Goal: Entertainment & Leisure: Consume media (video, audio)

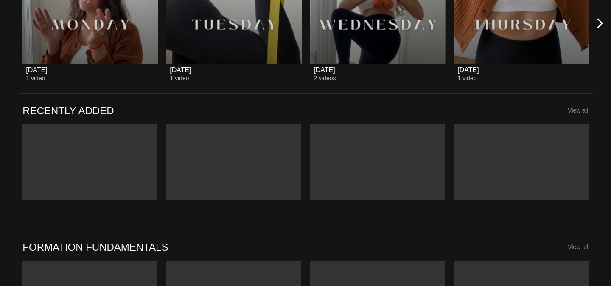
scroll to position [660, 0]
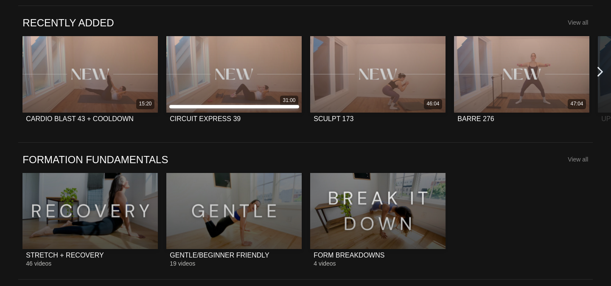
click at [599, 77] on icon at bounding box center [600, 72] width 11 height 11
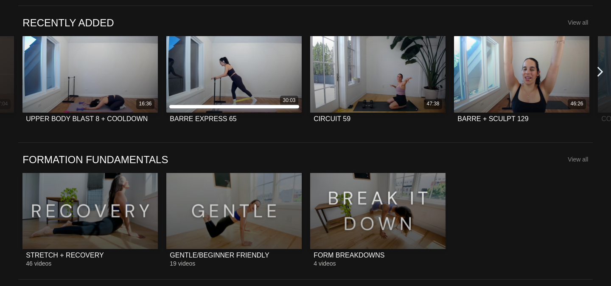
click at [599, 77] on icon at bounding box center [600, 72] width 11 height 11
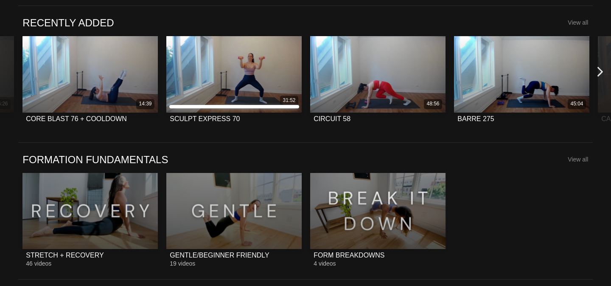
click at [599, 77] on icon at bounding box center [600, 72] width 11 height 11
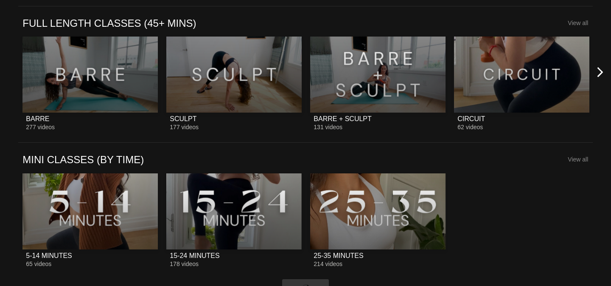
scroll to position [933, 0]
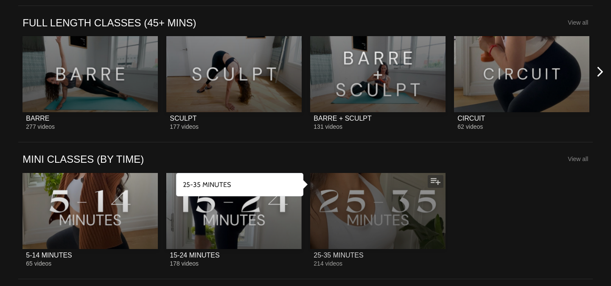
click at [376, 192] on div at bounding box center [377, 211] width 135 height 76
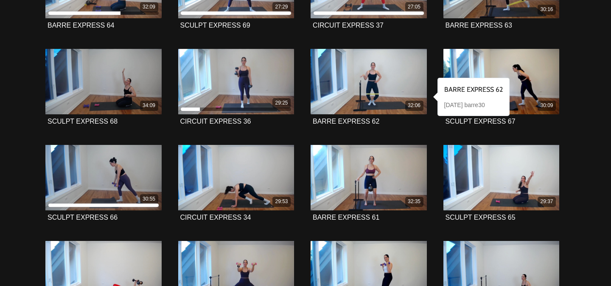
scroll to position [359, 0]
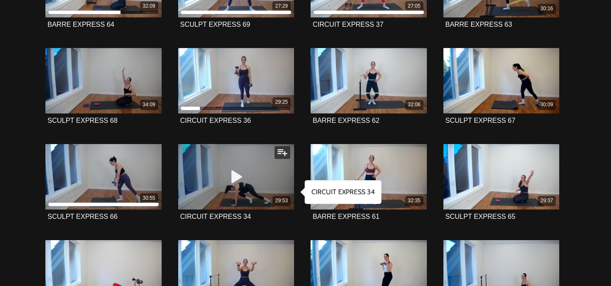
click at [236, 176] on icon at bounding box center [235, 176] width 25 height 15
